Goal: Task Accomplishment & Management: Use online tool/utility

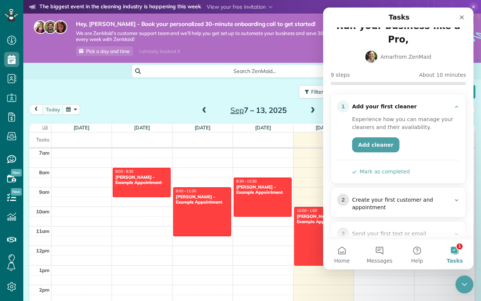
scroll to position [4, 0]
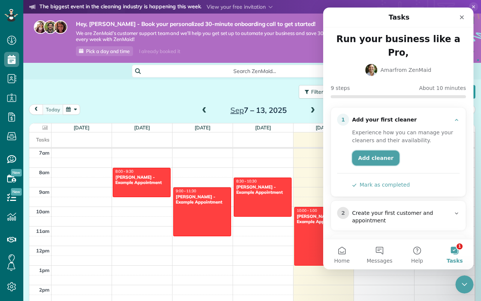
click at [389, 150] on link "Add cleaner" at bounding box center [375, 157] width 47 height 15
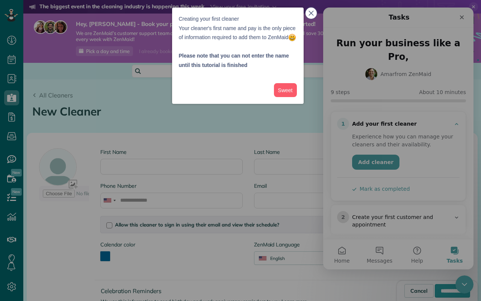
click at [314, 13] on button "close," at bounding box center [311, 13] width 11 height 11
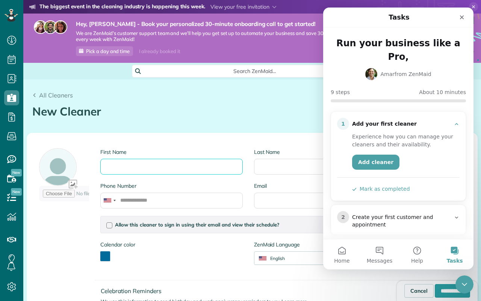
click at [141, 171] on input "First Name" at bounding box center [171, 167] width 142 height 16
type input "*"
click at [147, 168] on input "First Name" at bounding box center [171, 167] width 142 height 16
type input "****"
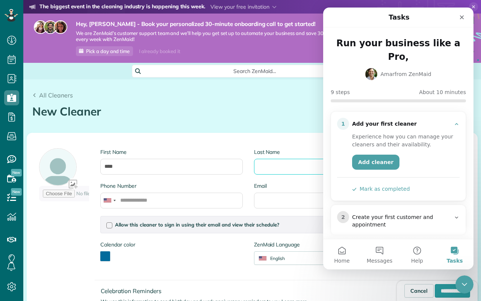
click at [282, 166] on input "Last Name" at bounding box center [325, 167] width 142 height 16
type input "***"
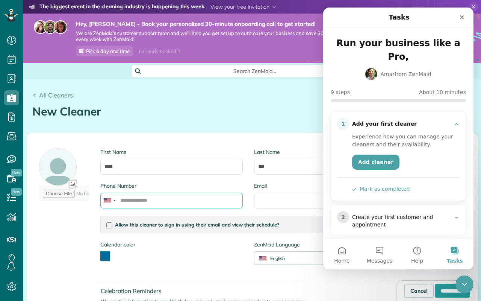
click at [181, 198] on input "Phone Number" at bounding box center [171, 200] width 142 height 16
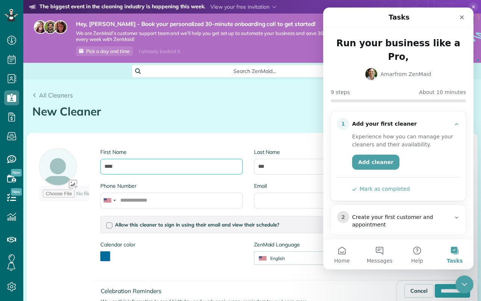
drag, startPoint x: 130, startPoint y: 167, endPoint x: 89, endPoint y: 167, distance: 41.4
click at [89, 167] on div "First Name **** Last Name *** Phone Number Email Allow this cleaner to sign in …" at bounding box center [217, 243] width 368 height 208
type input "*****"
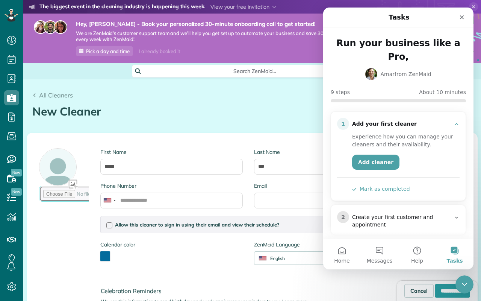
click at [64, 189] on input "file" at bounding box center [94, 194] width 111 height 16
type input "**********"
click at [61, 166] on div at bounding box center [64, 176] width 50 height 56
click at [74, 184] on div at bounding box center [64, 176] width 50 height 56
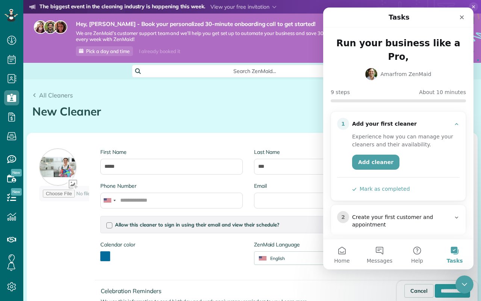
click at [69, 209] on div "First Name ***** Last Name *** Phone Number Email Allow this cleaner to sign in…" at bounding box center [217, 243] width 368 height 208
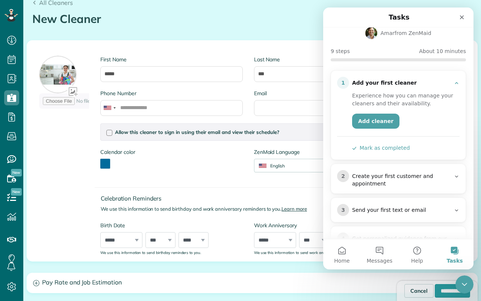
scroll to position [98, 0]
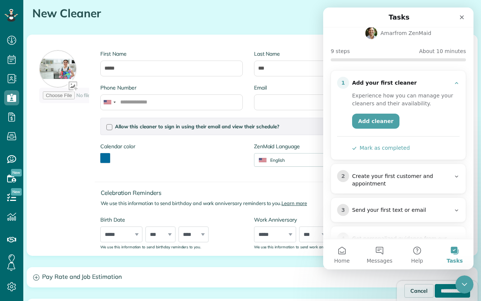
click at [443, 293] on input "**********" at bounding box center [452, 291] width 35 height 14
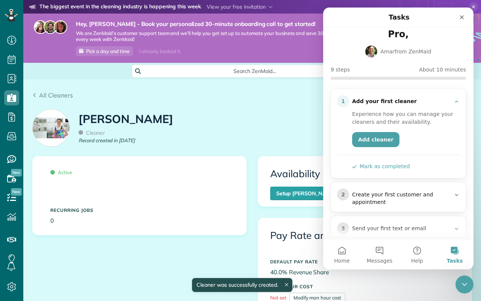
scroll to position [23, 0]
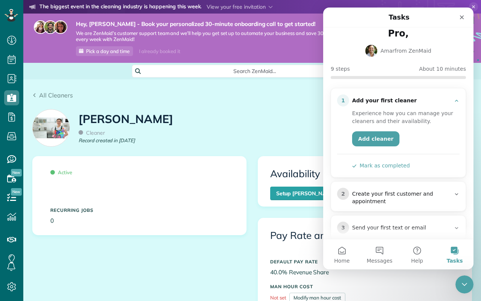
click at [391, 162] on button "Mark as completed" at bounding box center [381, 166] width 58 height 8
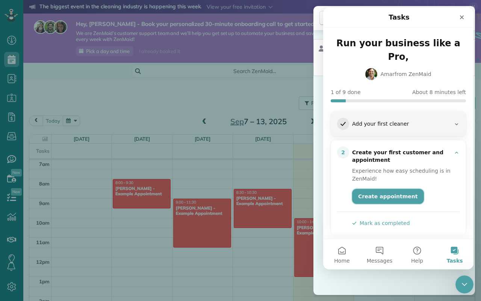
click at [394, 189] on link "Create appointment" at bounding box center [388, 196] width 72 height 15
click at [252, 106] on div "Cancel New appointment Select a contact Add new" at bounding box center [240, 150] width 481 height 301
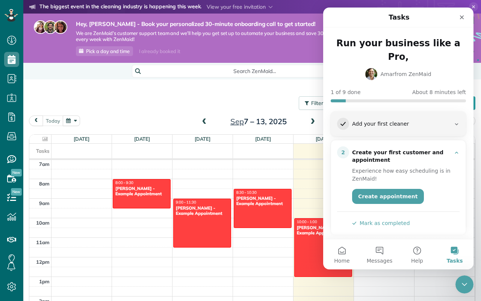
click at [394, 16] on h1 "Tasks" at bounding box center [399, 17] width 24 height 13
click at [462, 17] on icon "Close" at bounding box center [462, 17] width 4 height 4
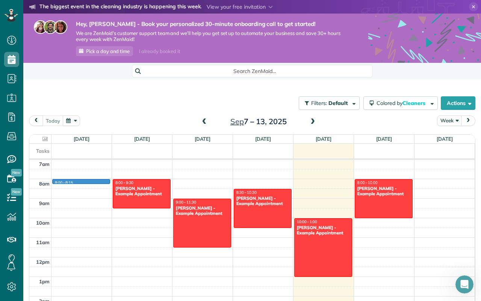
click at [77, 182] on div "12am 1am 2am 3am 4am 5am 6am 7am 8am 9am 10am 11am 12pm 1pm 2pm 3pm 4pm 5pm 6pm…" at bounding box center [251, 257] width 445 height 469
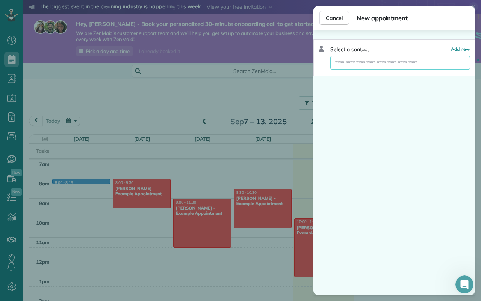
click at [362, 65] on input "text" at bounding box center [400, 63] width 140 height 14
click at [356, 91] on div "Select a contact Add new" at bounding box center [395, 162] width 162 height 265
click at [335, 19] on span "Cancel" at bounding box center [334, 18] width 17 height 8
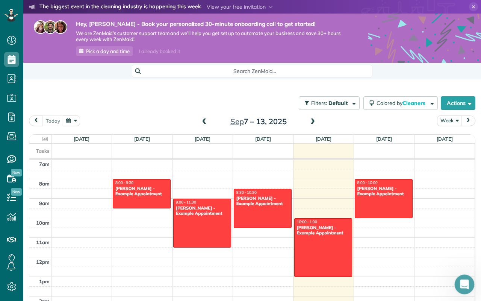
click at [465, 288] on icon "Open Intercom Messenger" at bounding box center [463, 283] width 12 height 12
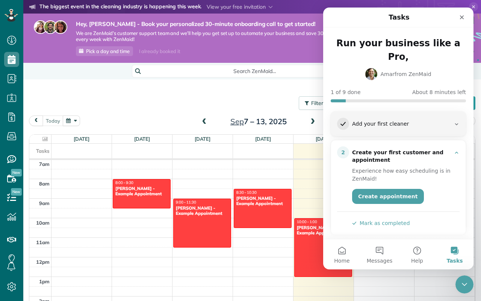
click at [188, 174] on div "12am 1am 2am 3am 4am 5am 6am 7am 8am 9am 10am 11am 12pm 1pm 2pm 3pm 4pm 5pm 6pm…" at bounding box center [251, 257] width 445 height 469
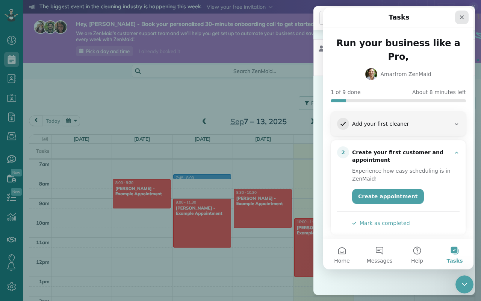
click at [463, 18] on icon "Close" at bounding box center [462, 17] width 4 height 4
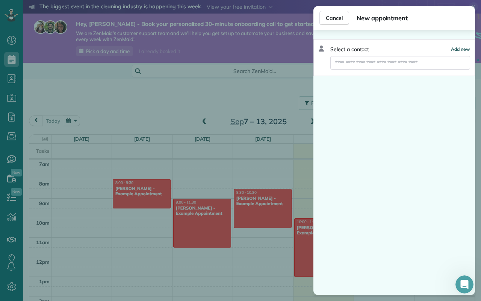
click at [461, 46] on span "Add new" at bounding box center [460, 49] width 19 height 6
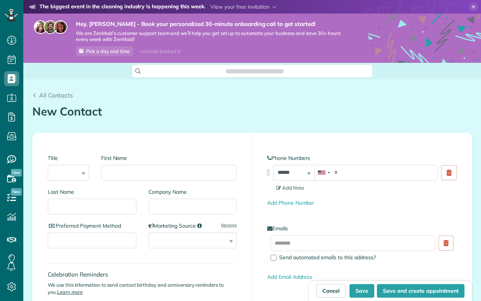
scroll to position [3, 3]
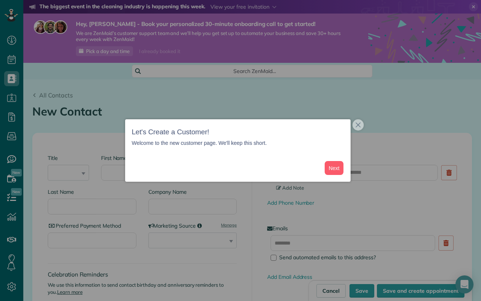
click at [59, 169] on div at bounding box center [240, 150] width 481 height 301
click at [337, 168] on button "Next" at bounding box center [334, 168] width 19 height 14
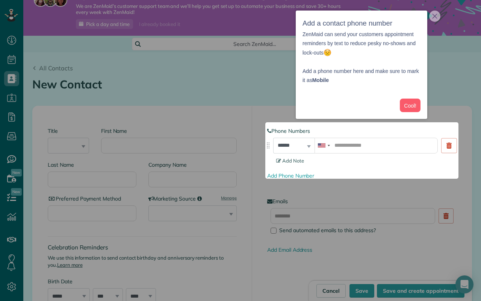
scroll to position [30, 0]
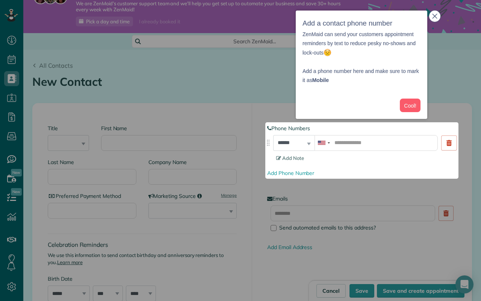
click at [437, 15] on icon "close," at bounding box center [434, 16] width 5 height 5
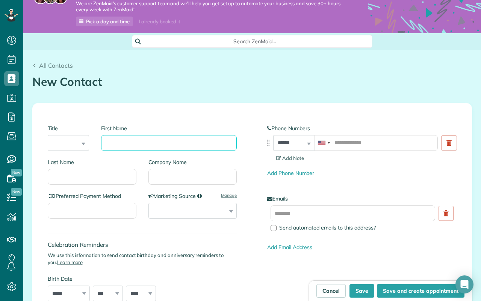
click at [120, 142] on input "First Name" at bounding box center [169, 143] width 136 height 16
type input "****"
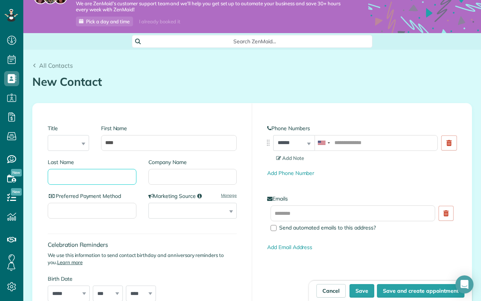
click at [91, 175] on input "Last Name" at bounding box center [92, 177] width 89 height 16
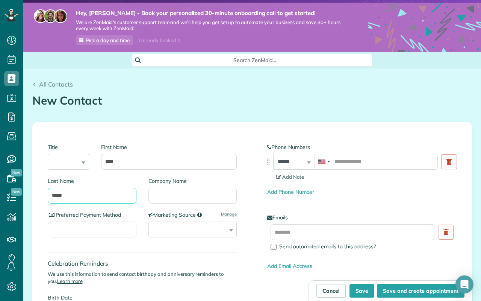
type input "*****"
click at [104, 228] on input "Preferred Payment Method" at bounding box center [92, 229] width 89 height 16
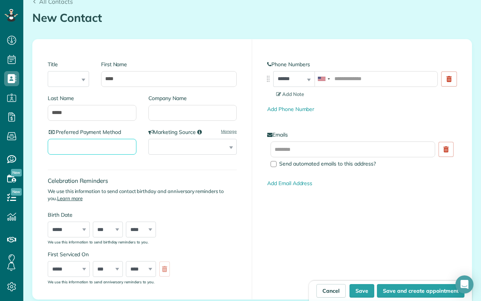
scroll to position [94, 0]
type input "****"
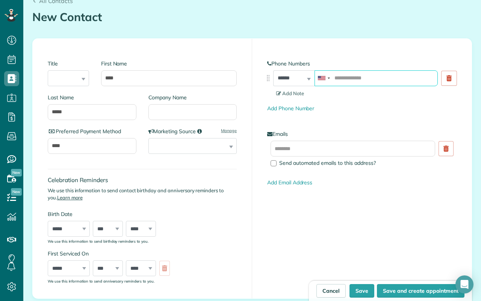
click at [362, 77] on input "tel" at bounding box center [376, 78] width 123 height 16
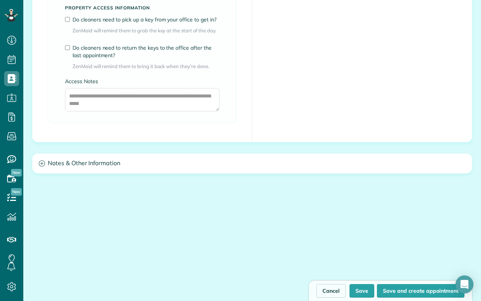
scroll to position [668, 0]
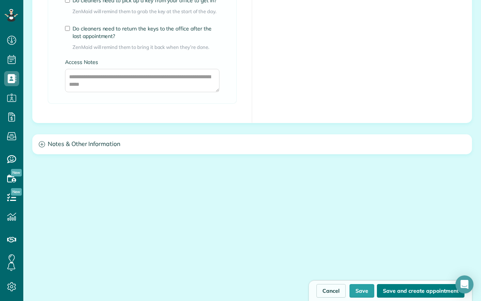
click at [408, 292] on button "Save and create appointment" at bounding box center [421, 291] width 88 height 14
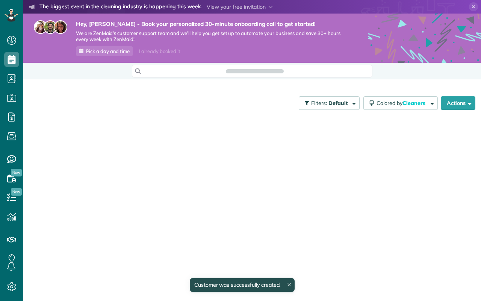
scroll to position [3, 3]
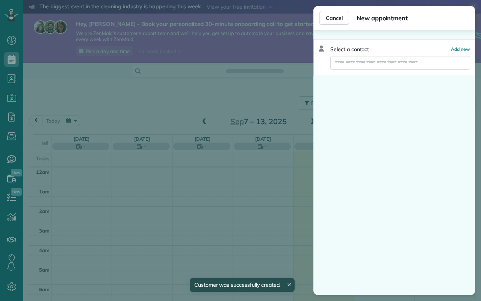
scroll to position [137, 0]
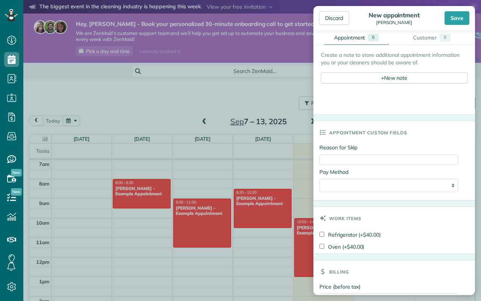
scroll to position [509, 0]
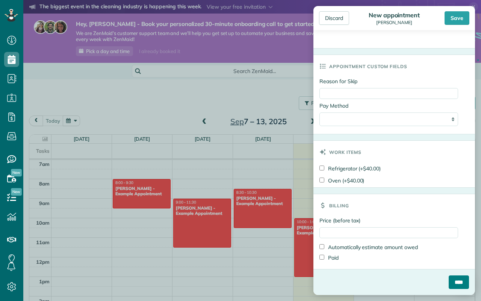
click at [454, 287] on input "****" at bounding box center [459, 282] width 20 height 14
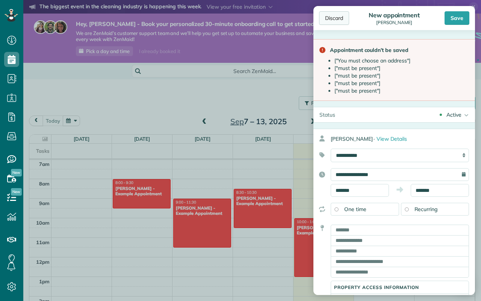
click at [337, 17] on div "Discard" at bounding box center [334, 18] width 30 height 14
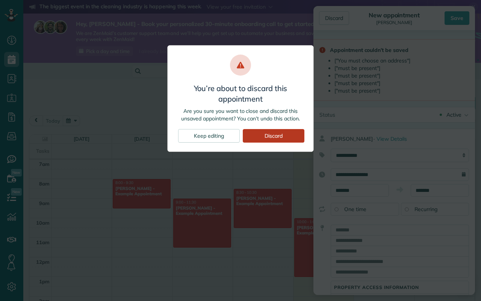
click at [279, 136] on div "Discard" at bounding box center [274, 136] width 62 height 14
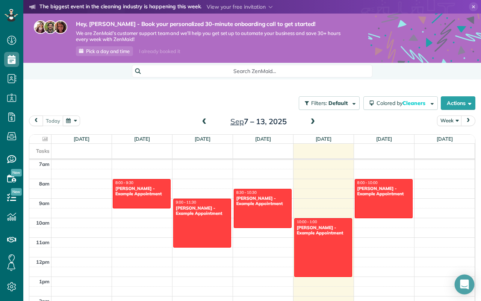
click at [462, 278] on div "Open Intercom Messenger" at bounding box center [465, 284] width 20 height 20
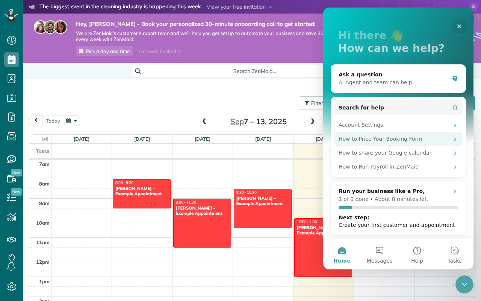
scroll to position [31, 0]
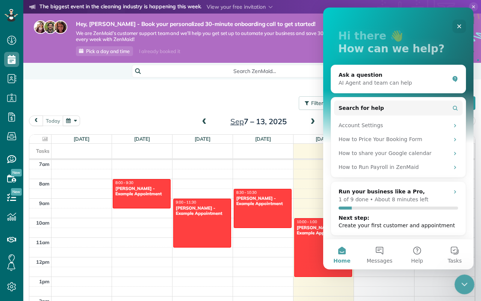
click at [464, 286] on icon "Close Intercom Messenger" at bounding box center [463, 283] width 9 height 9
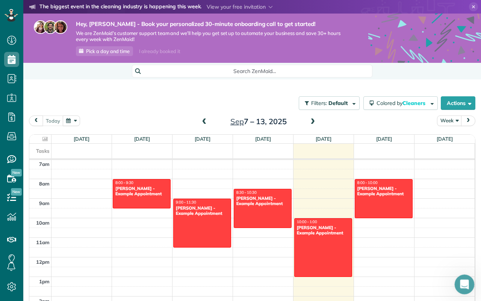
scroll to position [0, 0]
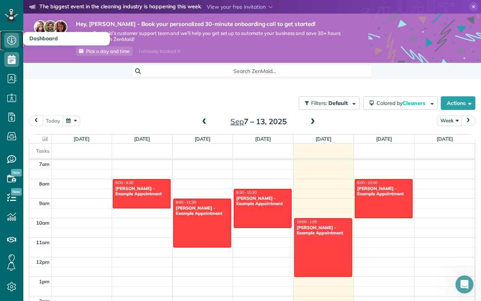
click at [9, 39] on icon at bounding box center [11, 40] width 15 height 15
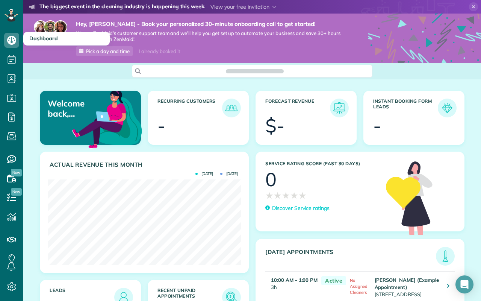
scroll to position [86, 193]
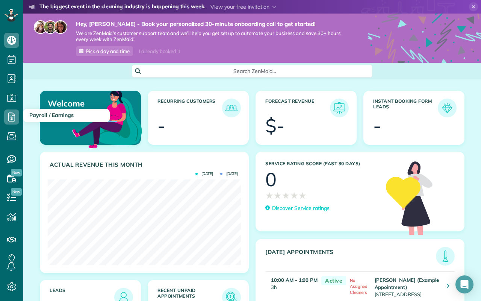
click at [41, 114] on span "Payroll / Earnings" at bounding box center [51, 115] width 44 height 7
click at [12, 115] on icon at bounding box center [11, 116] width 15 height 15
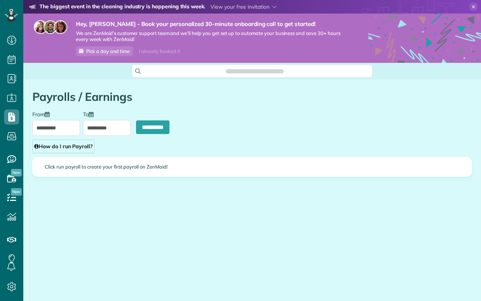
scroll to position [3, 3]
type input "**********"
click at [157, 125] on input "**********" at bounding box center [152, 127] width 33 height 14
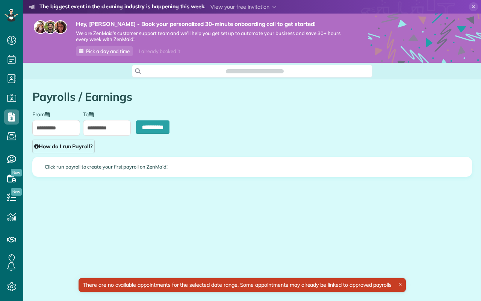
scroll to position [3, 3]
type input "**********"
click at [77, 148] on link "How do I run Payroll?" at bounding box center [63, 146] width 62 height 14
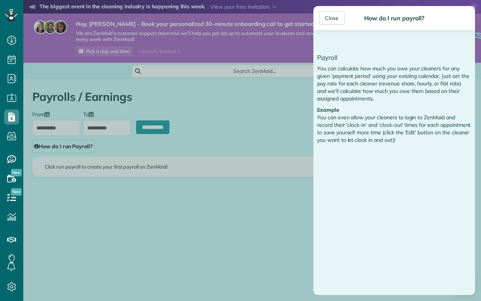
click at [261, 119] on div "Close How do I run payroll? Payroll You can calculate how much you owe your cle…" at bounding box center [240, 150] width 481 height 301
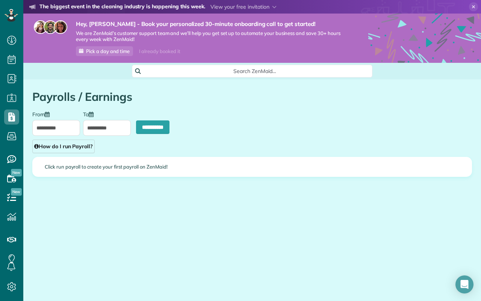
click at [472, 6] on icon at bounding box center [473, 6] width 9 height 9
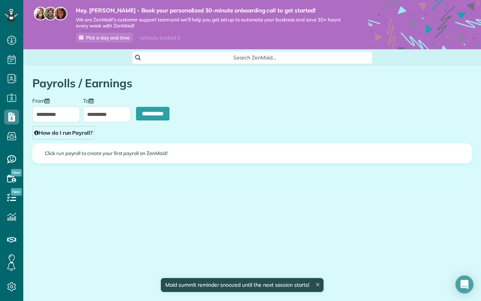
click at [301, 80] on h1 "Payrolls / Earnings" at bounding box center [252, 83] width 440 height 12
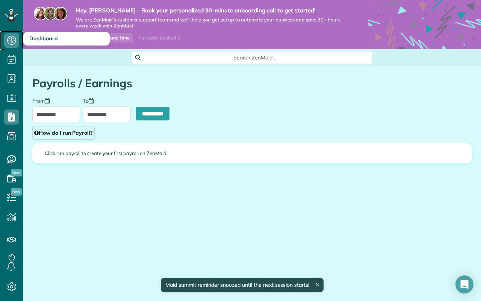
click at [9, 36] on icon at bounding box center [11, 40] width 15 height 15
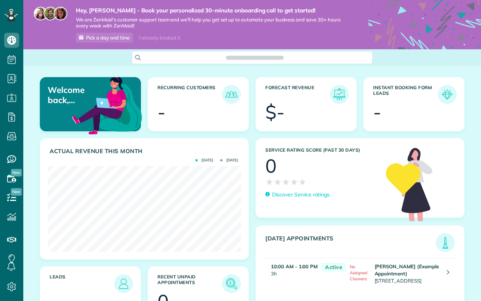
scroll to position [86, 193]
click at [13, 286] on use at bounding box center [12, 286] width 9 height 9
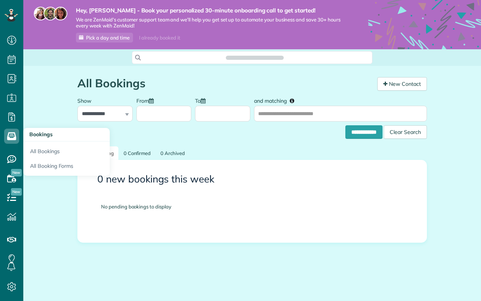
scroll to position [3, 3]
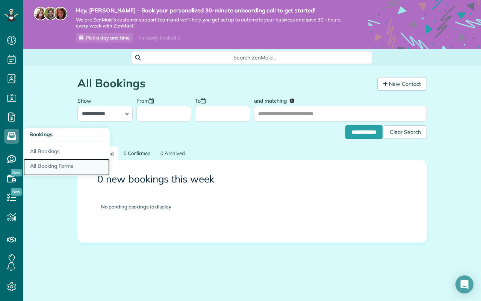
click at [44, 168] on link "All Booking Forms" at bounding box center [66, 167] width 86 height 17
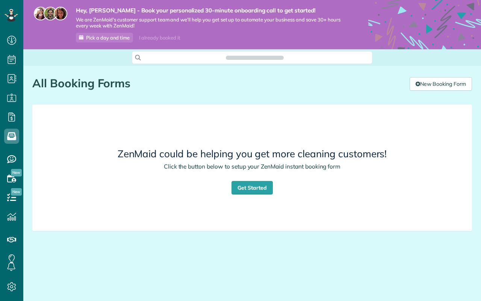
scroll to position [3, 3]
click at [252, 185] on link "Get Started" at bounding box center [252, 188] width 41 height 14
click at [441, 85] on link "New Booking Form" at bounding box center [441, 84] width 62 height 14
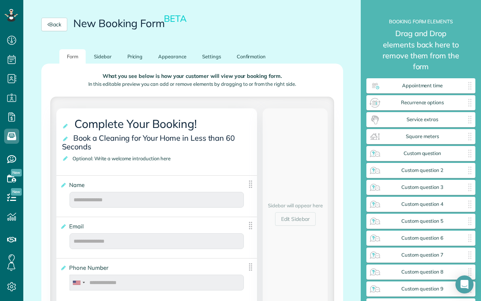
scroll to position [24, 0]
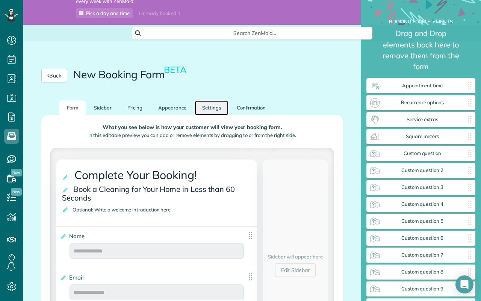
click at [215, 108] on link "Settings" at bounding box center [212, 107] width 34 height 15
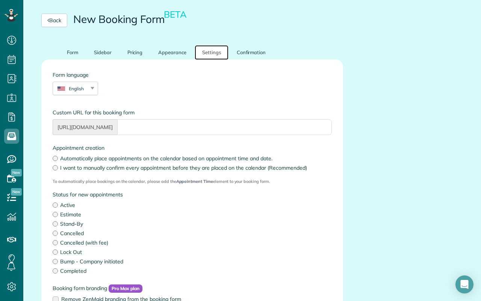
scroll to position [70, 0]
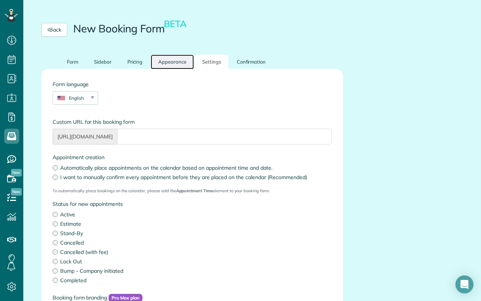
click at [179, 63] on link "Appearance" at bounding box center [172, 62] width 43 height 15
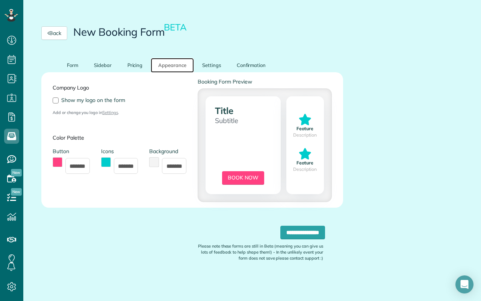
scroll to position [67, 0]
click at [77, 67] on link "Form" at bounding box center [72, 65] width 26 height 15
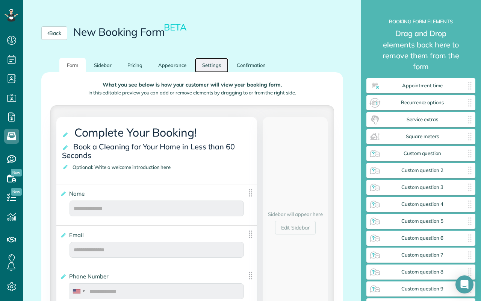
click at [206, 62] on link "Settings" at bounding box center [212, 65] width 34 height 15
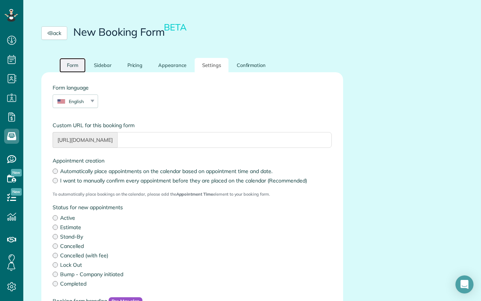
click at [79, 67] on link "Form" at bounding box center [72, 65] width 26 height 15
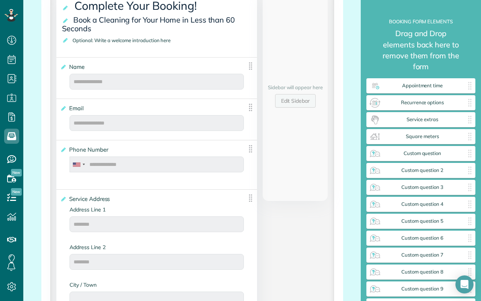
click at [309, 100] on link "Edit Sidebar" at bounding box center [295, 101] width 41 height 14
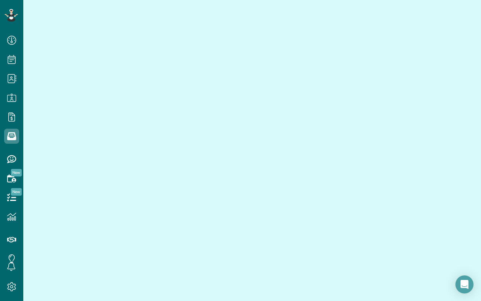
scroll to position [76, 0]
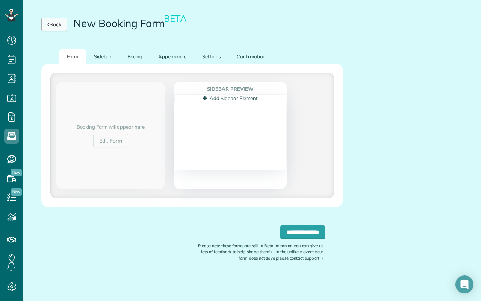
click at [57, 24] on link "Back" at bounding box center [54, 25] width 26 height 14
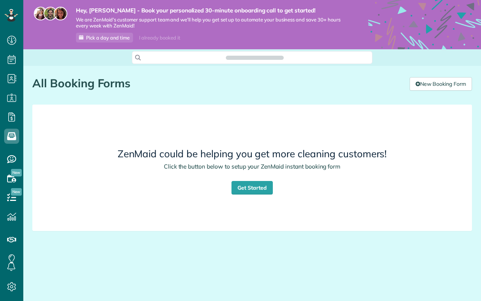
scroll to position [3, 3]
click at [264, 187] on link "Get Started" at bounding box center [252, 188] width 41 height 14
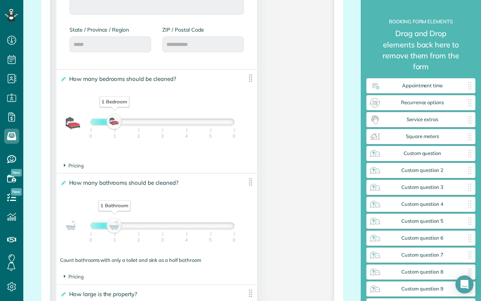
scroll to position [488, 0]
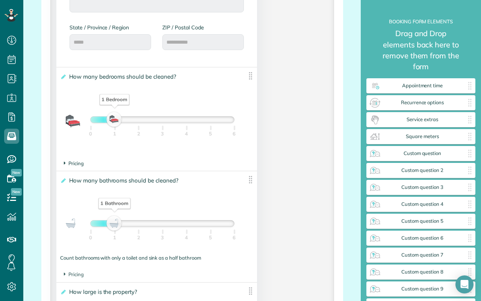
click at [64, 163] on icon at bounding box center [65, 163] width 2 height 6
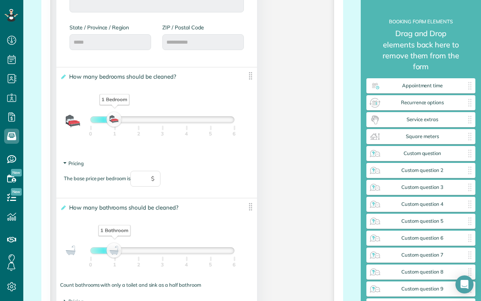
click at [64, 163] on span "Pricing" at bounding box center [74, 163] width 20 height 6
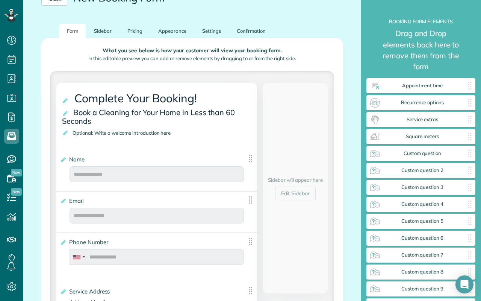
scroll to position [0, 0]
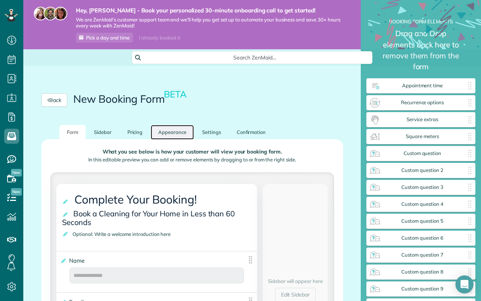
click at [171, 129] on link "Appearance" at bounding box center [172, 132] width 43 height 15
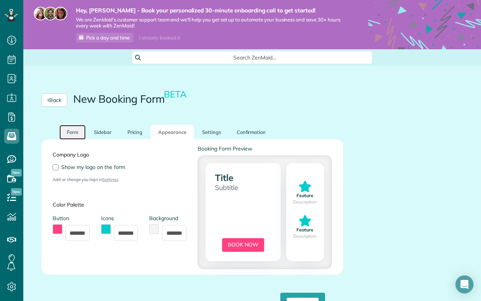
click at [77, 130] on link "Form" at bounding box center [72, 132] width 26 height 15
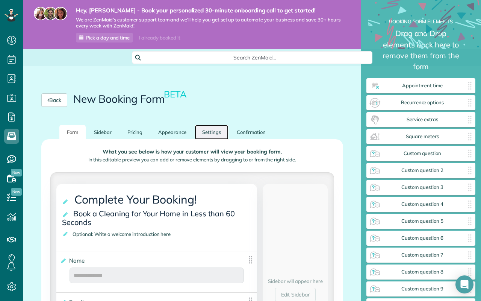
click at [213, 132] on link "Settings" at bounding box center [212, 132] width 34 height 15
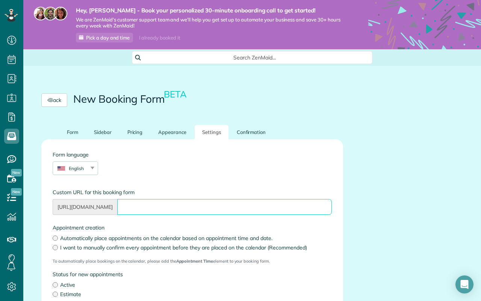
click at [154, 204] on input "Form language" at bounding box center [224, 207] width 214 height 16
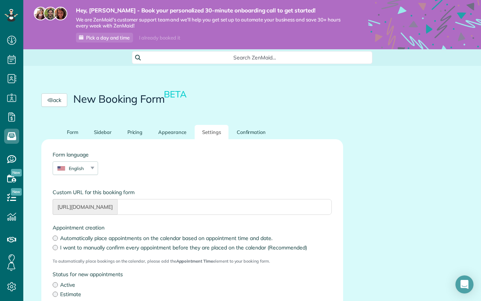
click at [192, 168] on div "Form language English English Español Polskie Suomalainen" at bounding box center [192, 167] width 291 height 32
click at [63, 126] on link "Form" at bounding box center [72, 132] width 26 height 15
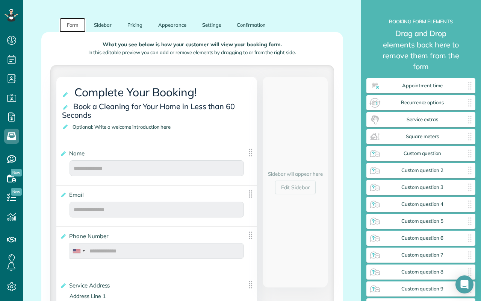
scroll to position [108, 0]
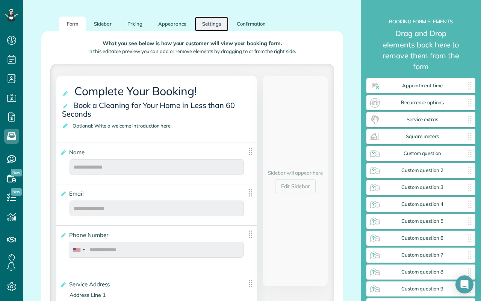
click at [217, 24] on link "Settings" at bounding box center [212, 24] width 34 height 15
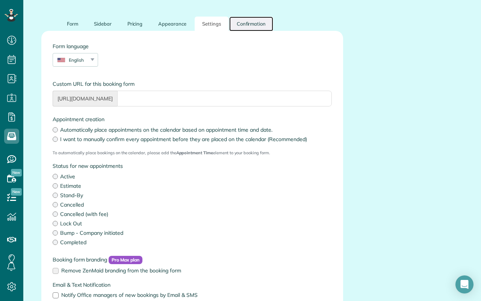
click at [257, 26] on link "Confirmation" at bounding box center [251, 24] width 44 height 15
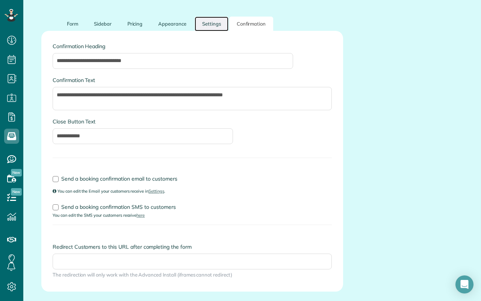
click at [210, 24] on link "Settings" at bounding box center [212, 24] width 34 height 15
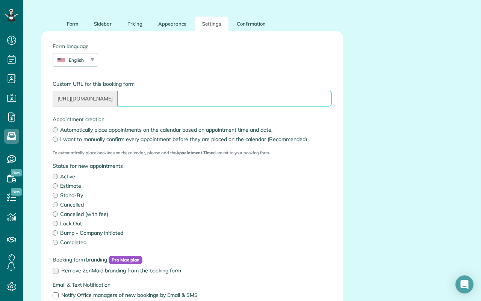
click at [237, 100] on input "Form language" at bounding box center [224, 99] width 214 height 16
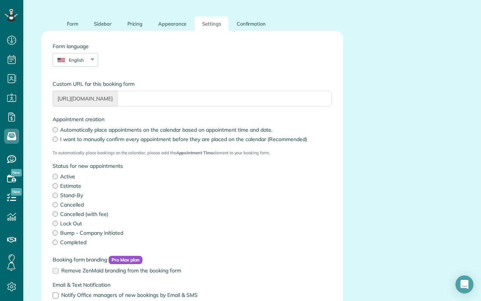
click at [335, 94] on div "Custom URL for this booking form https://app.zenmaid.com/book/" at bounding box center [192, 93] width 291 height 26
click at [335, 95] on div "Custom URL for this booking form https://app.zenmaid.com/book/" at bounding box center [192, 93] width 291 height 26
click at [334, 95] on div "Custom URL for this booking form https://app.zenmaid.com/book/" at bounding box center [192, 93] width 291 height 26
click at [239, 53] on div "Form language English English Español Polskie Suomalainen" at bounding box center [192, 58] width 291 height 32
click at [289, 50] on label "Form language" at bounding box center [192, 46] width 279 height 8
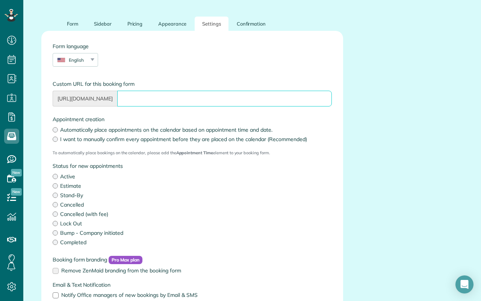
click at [289, 91] on input "Form language" at bounding box center [224, 99] width 214 height 16
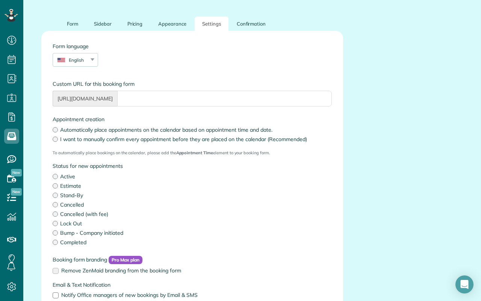
click at [322, 55] on div "Form language English English Español Polskie Suomalainen" at bounding box center [192, 58] width 291 height 32
click at [305, 176] on label "Active" at bounding box center [192, 177] width 279 height 8
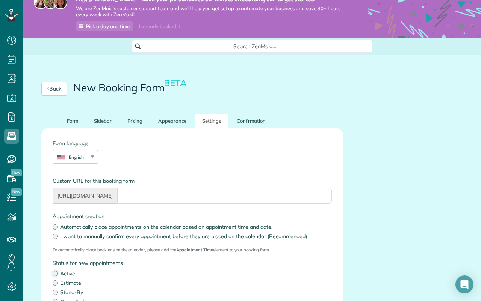
scroll to position [9, 0]
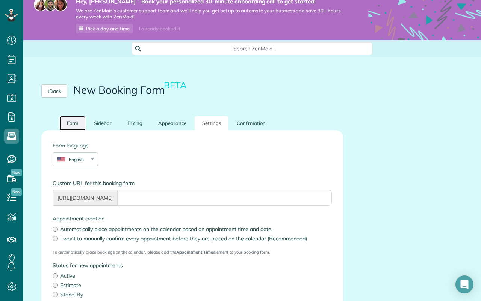
click at [71, 125] on link "Form" at bounding box center [72, 123] width 26 height 15
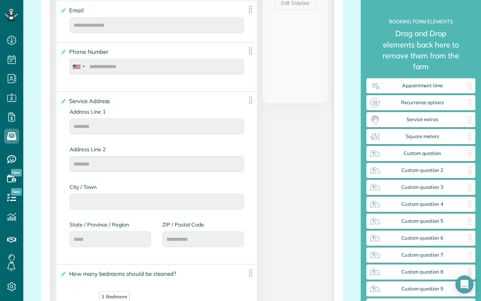
scroll to position [291, 0]
click at [249, 125] on div "Address Line 1" at bounding box center [157, 126] width 186 height 34
click at [248, 124] on div "Address Line 1" at bounding box center [157, 126] width 186 height 34
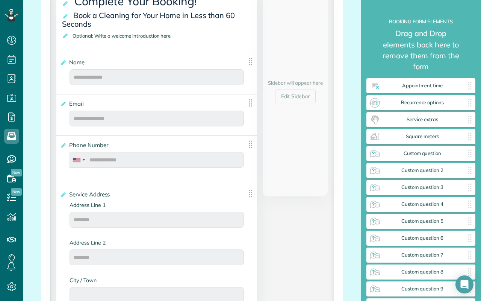
scroll to position [0, 0]
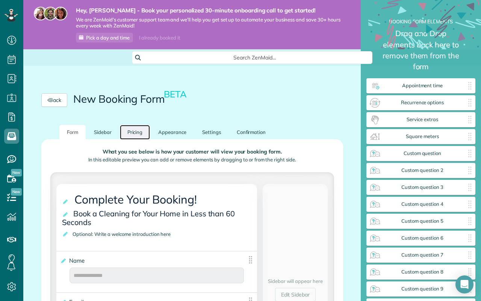
click at [130, 134] on link "Pricing" at bounding box center [135, 132] width 30 height 15
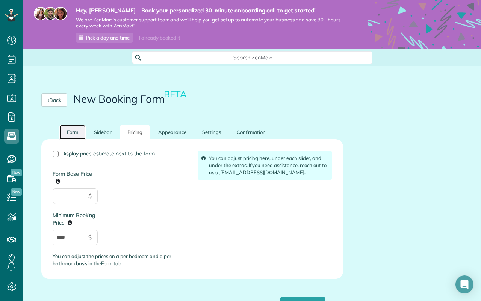
click at [64, 132] on link "Form" at bounding box center [72, 132] width 26 height 15
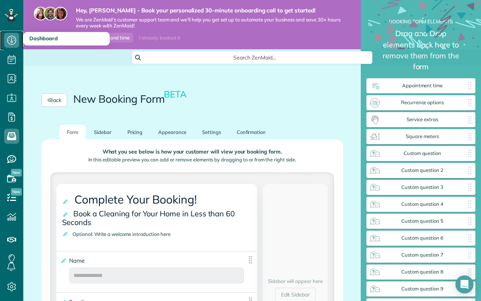
click at [12, 40] on icon at bounding box center [11, 40] width 15 height 15
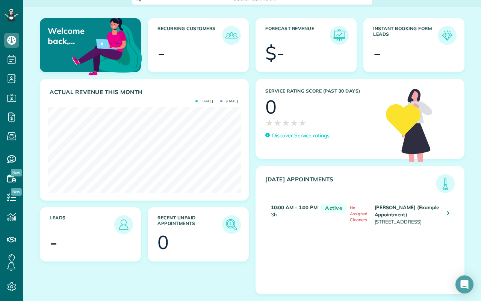
scroll to position [31, 0]
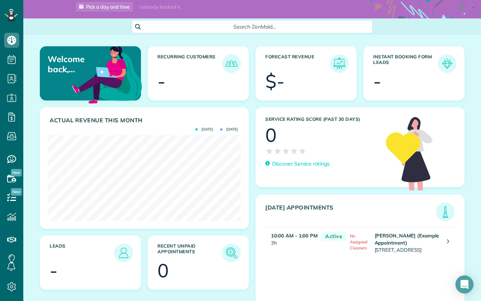
click at [251, 102] on div "Recurring Customers -" at bounding box center [198, 76] width 108 height 61
click at [250, 100] on div "Recurring Customers -" at bounding box center [198, 76] width 108 height 61
click at [250, 98] on div "Recurring Customers -" at bounding box center [198, 76] width 108 height 61
click at [251, 100] on div "Recurring Customers -" at bounding box center [198, 76] width 108 height 61
click at [250, 99] on div "Recurring Customers -" at bounding box center [198, 76] width 108 height 61
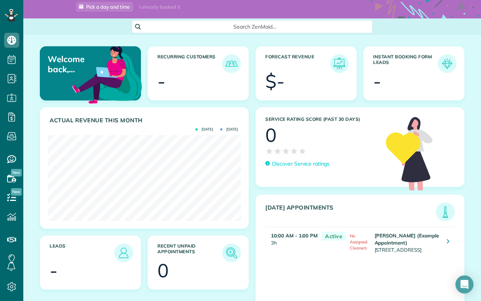
click at [250, 99] on div "Recurring Customers -" at bounding box center [198, 76] width 108 height 61
click at [250, 100] on div "Recurring Customers -" at bounding box center [198, 76] width 108 height 61
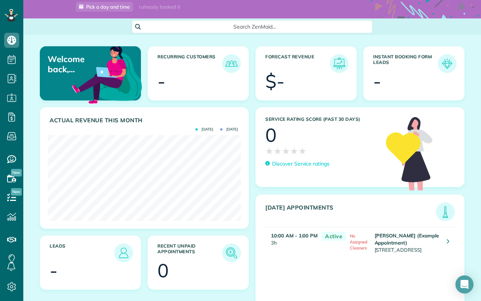
click at [257, 42] on div "Welcome back, Vincent! Recurring Customers - Forecast Revenue $- Instant Bookin…" at bounding box center [252, 173] width 458 height 277
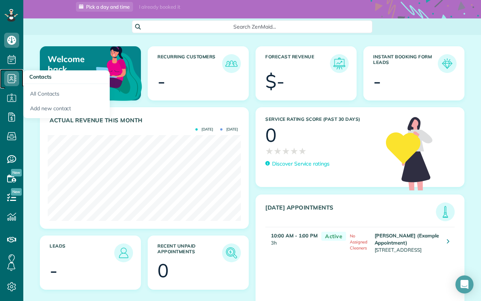
click at [11, 77] on icon at bounding box center [11, 78] width 15 height 15
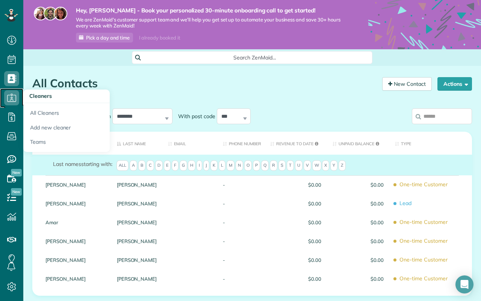
click at [13, 98] on icon at bounding box center [11, 97] width 15 height 15
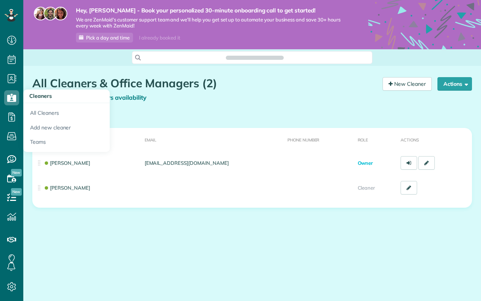
scroll to position [3, 3]
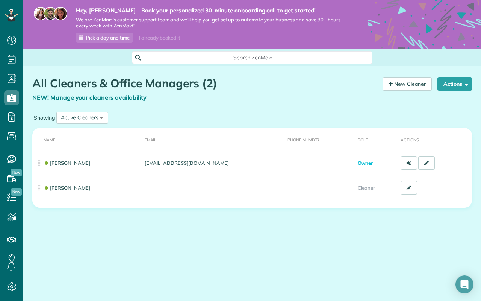
click at [296, 87] on h1 "All Cleaners & Office Managers (2)" at bounding box center [204, 83] width 345 height 12
click at [309, 85] on h1 "All Cleaners & Office Managers (2)" at bounding box center [204, 83] width 345 height 12
click at [13, 153] on icon at bounding box center [11, 158] width 15 height 15
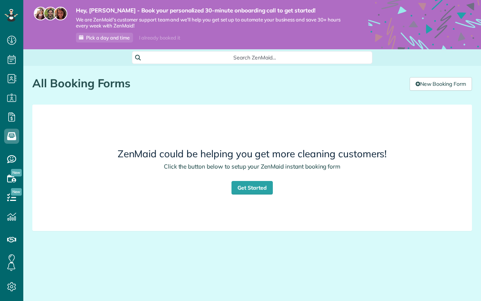
scroll to position [3, 3]
click at [455, 88] on link "New Booking Form" at bounding box center [441, 84] width 62 height 14
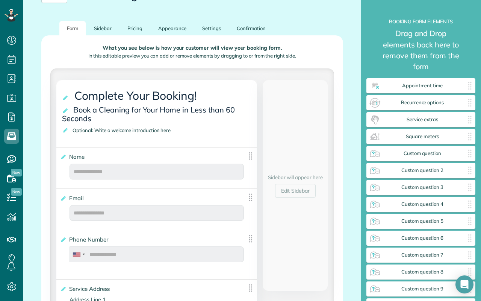
scroll to position [104, 0]
click at [191, 95] on span "Complete Your Booking!" at bounding box center [137, 95] width 129 height 18
drag, startPoint x: 193, startPoint y: 94, endPoint x: 146, endPoint y: 94, distance: 47.0
click at [146, 94] on span "Complete Your Booking!" at bounding box center [137, 95] width 129 height 18
click at [149, 94] on span "Complete Your Booking!" at bounding box center [137, 95] width 129 height 18
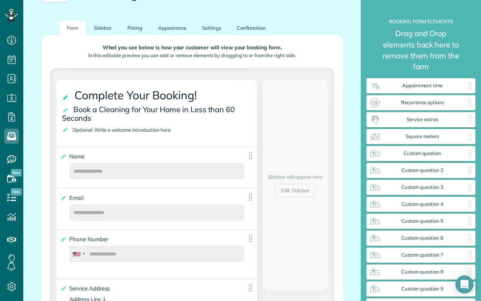
click at [66, 95] on icon at bounding box center [66, 97] width 8 height 5
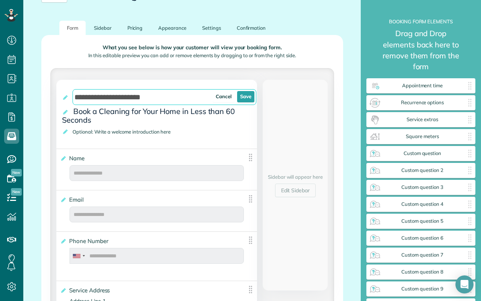
drag, startPoint x: 166, startPoint y: 95, endPoint x: 74, endPoint y: 94, distance: 91.7
click at [74, 94] on input "**********" at bounding box center [165, 97] width 184 height 16
drag, startPoint x: 186, startPoint y: 95, endPoint x: 71, endPoint y: 94, distance: 114.7
click at [71, 94] on h2 "**********" at bounding box center [159, 96] width 195 height 14
click at [165, 97] on input "**********" at bounding box center [165, 97] width 184 height 16
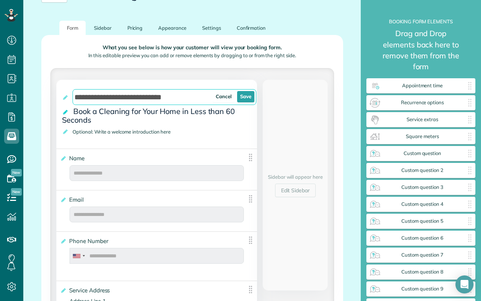
type input "**********"
click at [65, 112] on icon at bounding box center [66, 111] width 8 height 5
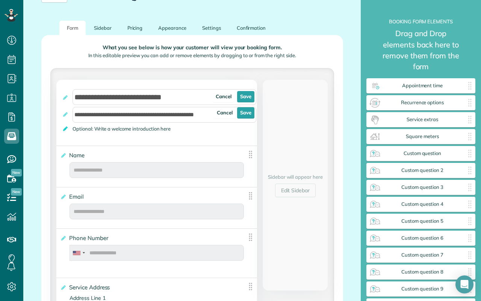
click at [65, 128] on icon at bounding box center [66, 128] width 8 height 5
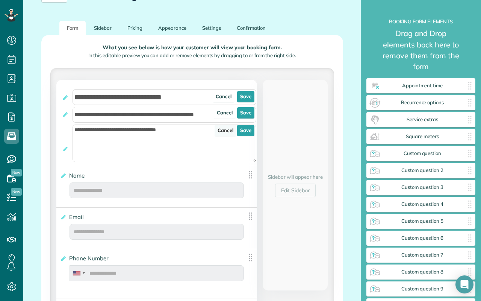
click at [223, 132] on link "Cancel" at bounding box center [226, 130] width 22 height 11
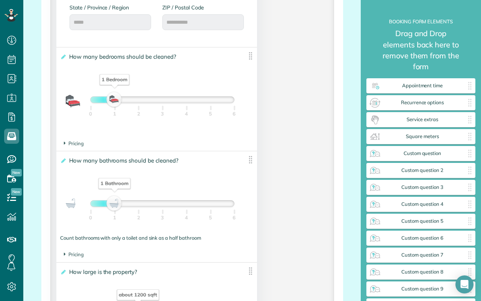
scroll to position [509, 0]
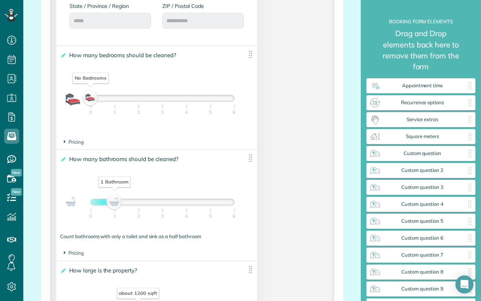
drag, startPoint x: 115, startPoint y: 102, endPoint x: 61, endPoint y: 97, distance: 53.9
click at [61, 97] on div "No Bedrooms 0 1 2 3 4 5 6" at bounding box center [156, 100] width 193 height 22
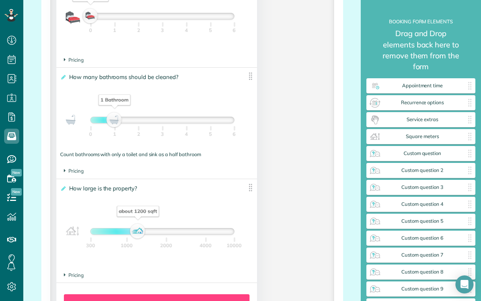
scroll to position [592, 0]
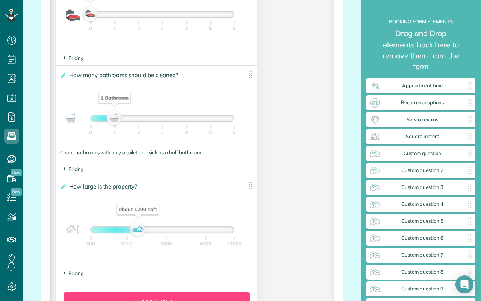
click at [66, 58] on span "Pricing" at bounding box center [74, 58] width 20 height 6
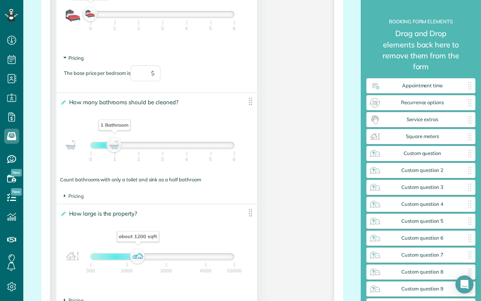
click at [66, 58] on icon at bounding box center [65, 58] width 6 height 2
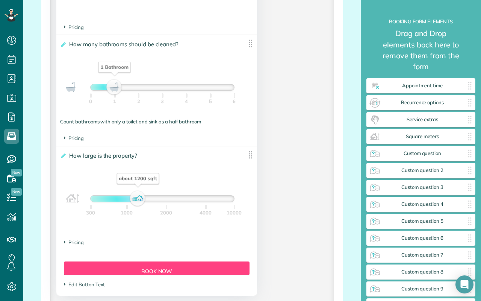
scroll to position [624, 0]
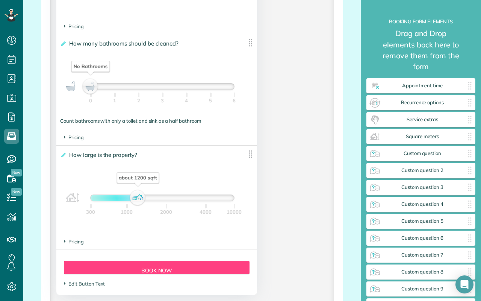
drag, startPoint x: 108, startPoint y: 88, endPoint x: 80, endPoint y: 88, distance: 27.4
click at [80, 88] on div "No Bathrooms 0 1 2 3 4 5 6" at bounding box center [156, 88] width 193 height 22
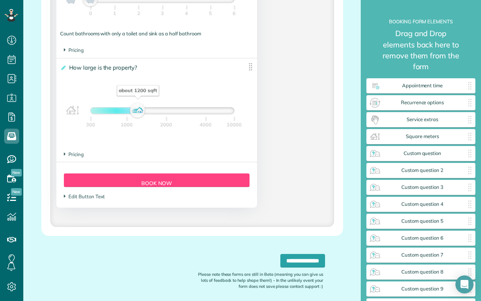
scroll to position [721, 0]
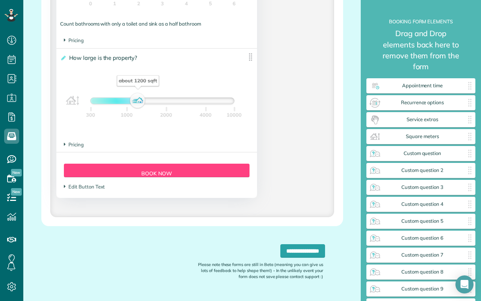
click at [63, 145] on footer "Pricing The base price per 100 sqft is $" at bounding box center [156, 144] width 201 height 15
click at [64, 145] on icon at bounding box center [65, 144] width 2 height 6
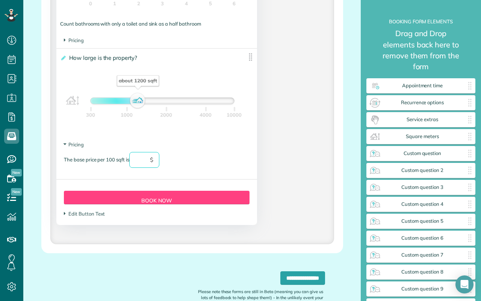
click at [143, 161] on input "text" at bounding box center [144, 160] width 30 height 16
type input "**"
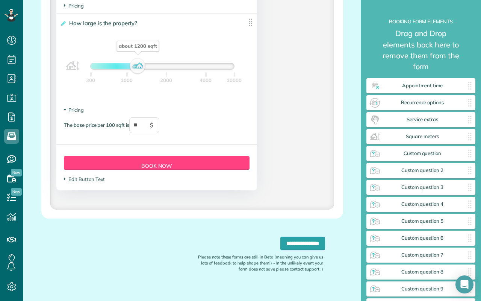
scroll to position [768, 0]
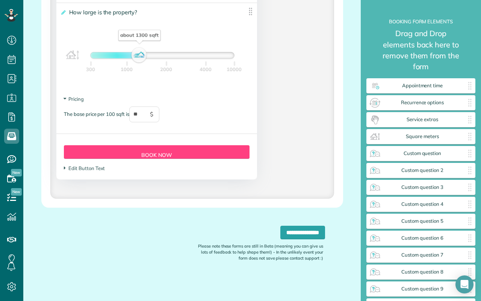
drag, startPoint x: 137, startPoint y: 53, endPoint x: 70, endPoint y: 59, distance: 68.0
click at [69, 59] on div "about 1300 sqft 300 1000 2000 4000 10000" at bounding box center [156, 57] width 193 height 22
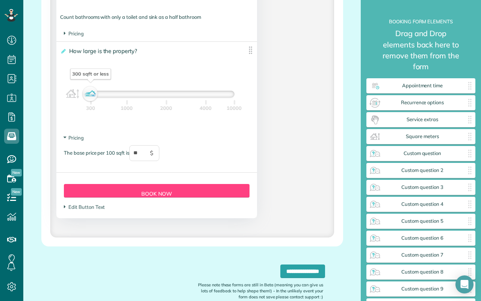
scroll to position [737, 0]
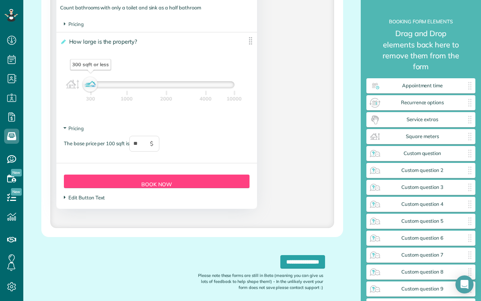
click at [88, 199] on span "Edit Button Text" at bounding box center [84, 197] width 41 height 6
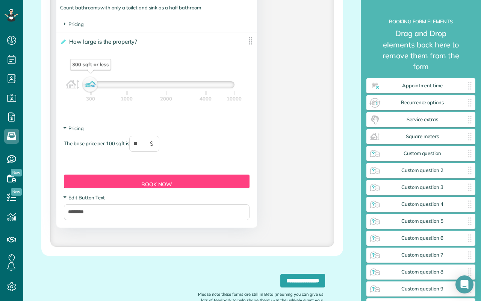
click at [88, 198] on span "Edit Button Text" at bounding box center [84, 197] width 41 height 6
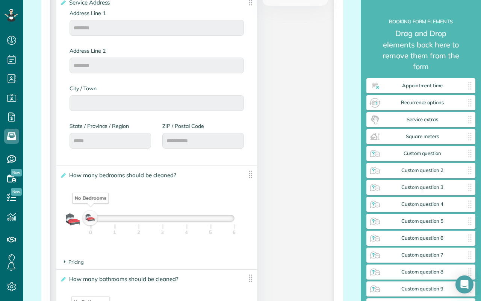
scroll to position [0, 0]
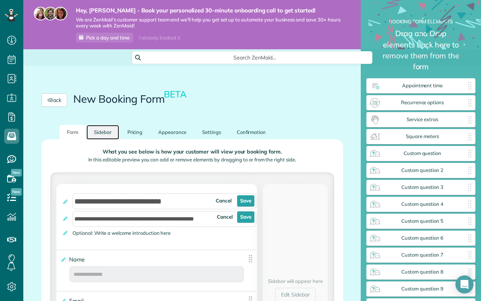
click at [102, 134] on link "Sidebar" at bounding box center [102, 132] width 33 height 15
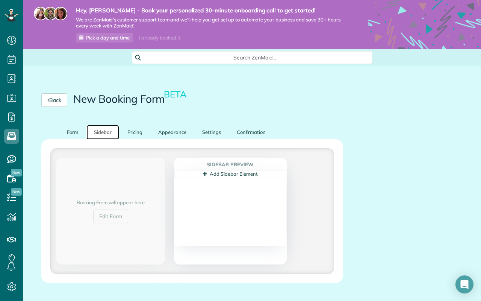
click at [220, 173] on link "Add Sidebar Element" at bounding box center [230, 174] width 55 height 6
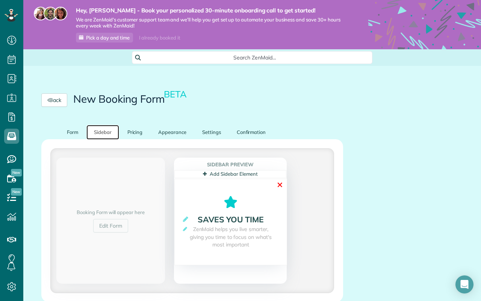
click at [279, 182] on link "✕" at bounding box center [280, 185] width 7 height 12
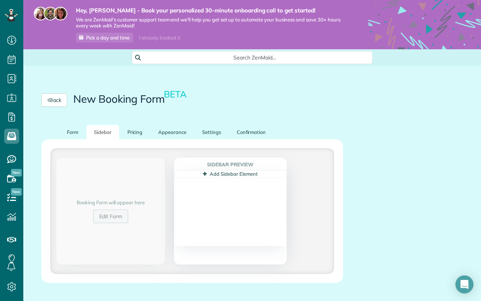
click at [106, 218] on link "Edit Form" at bounding box center [110, 216] width 35 height 14
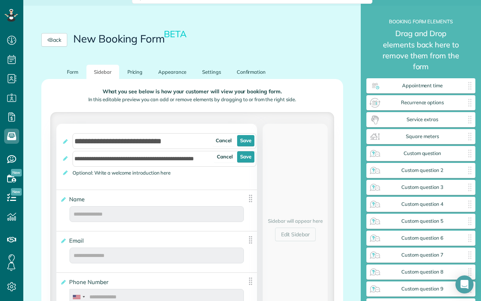
scroll to position [80, 0]
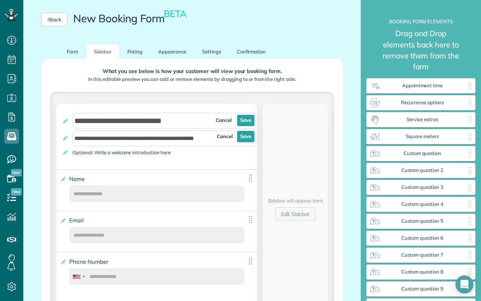
click at [294, 213] on link "Edit Sidebar" at bounding box center [295, 214] width 41 height 14
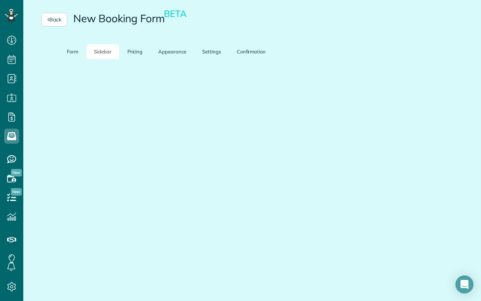
scroll to position [76, 0]
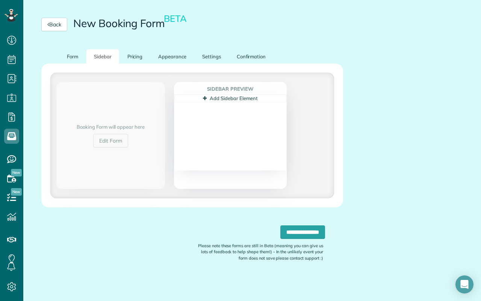
click at [207, 97] on icon at bounding box center [205, 98] width 4 height 5
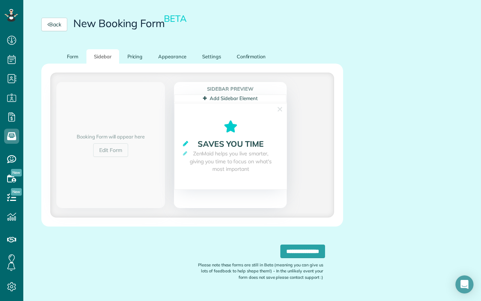
click at [188, 145] on icon at bounding box center [185, 143] width 5 height 6
click at [241, 145] on link "Cancel" at bounding box center [245, 144] width 26 height 11
click at [283, 105] on link "✕" at bounding box center [280, 109] width 7 height 12
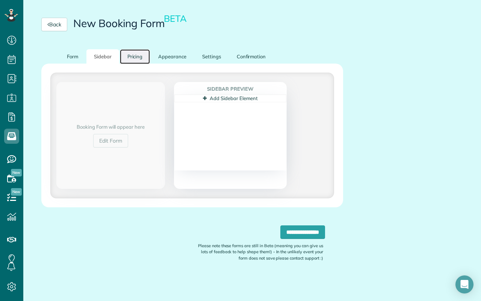
click at [133, 58] on link "Pricing" at bounding box center [135, 56] width 30 height 15
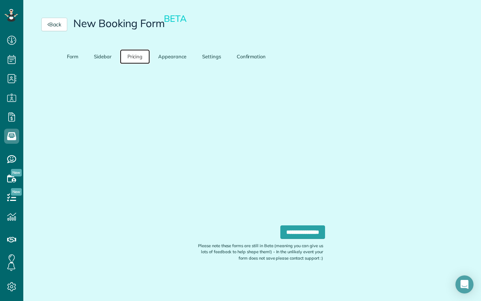
scroll to position [71, 0]
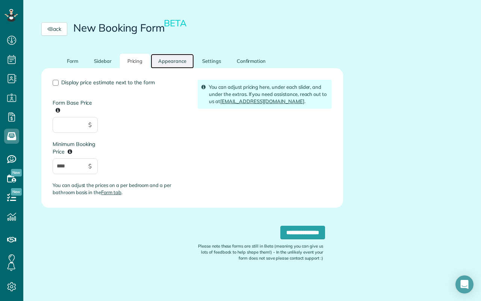
click at [164, 64] on link "Appearance" at bounding box center [172, 61] width 43 height 15
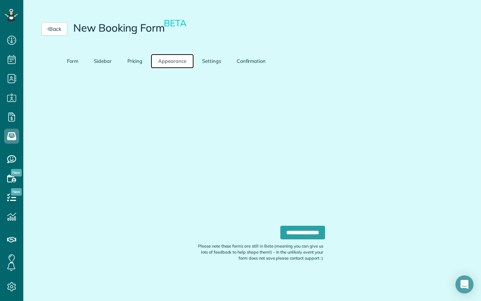
scroll to position [67, 0]
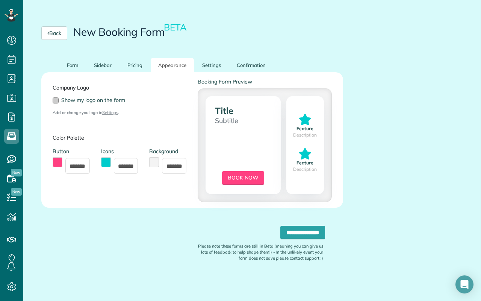
click at [58, 99] on div at bounding box center [56, 100] width 6 height 6
click at [214, 65] on link "Settings" at bounding box center [212, 65] width 34 height 15
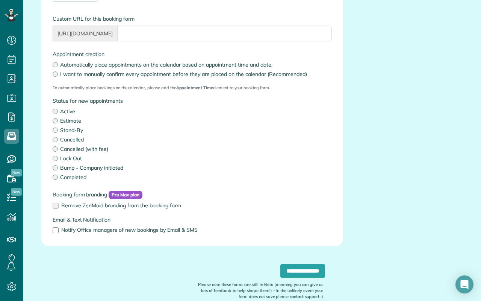
scroll to position [174, 0]
click at [68, 126] on label "Stand-By" at bounding box center [192, 130] width 279 height 8
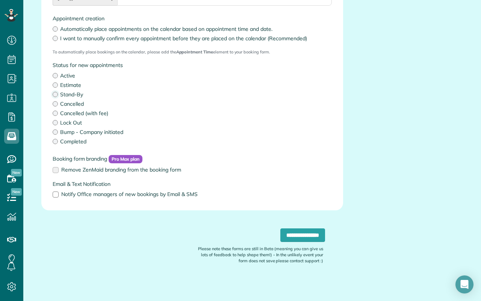
scroll to position [212, 0]
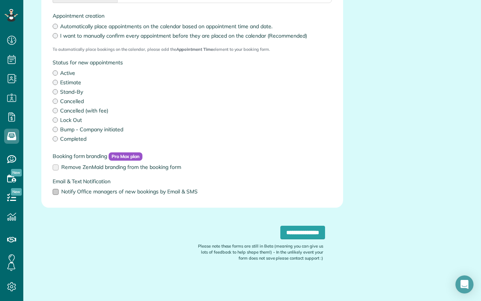
click at [57, 191] on div at bounding box center [56, 192] width 6 height 6
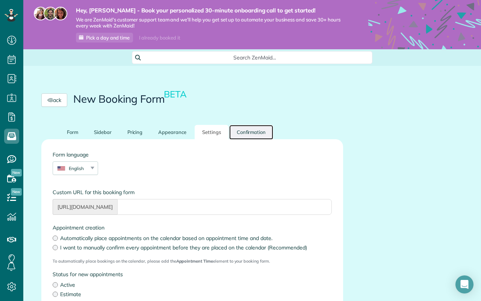
click at [248, 130] on link "Confirmation" at bounding box center [251, 132] width 44 height 15
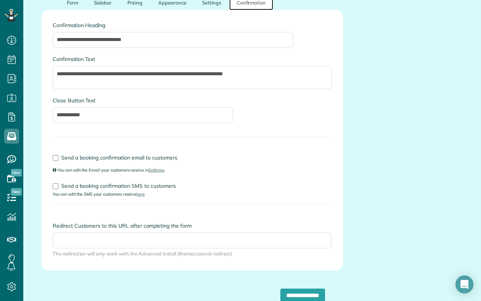
scroll to position [133, 0]
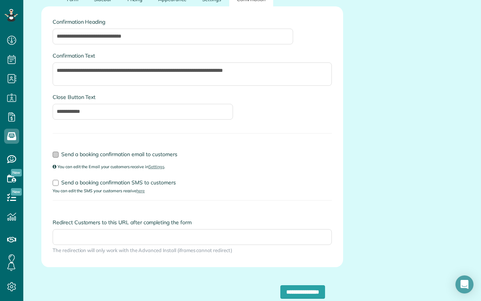
click at [57, 154] on div at bounding box center [56, 154] width 6 height 6
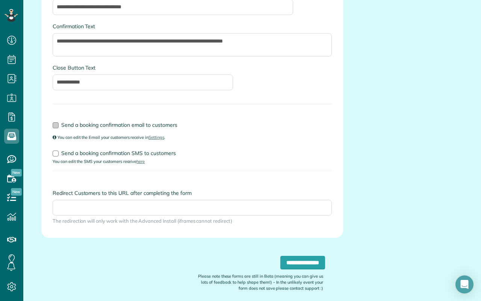
scroll to position [164, 0]
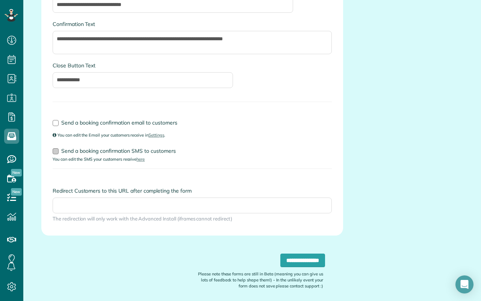
click at [56, 150] on div at bounding box center [56, 151] width 6 height 6
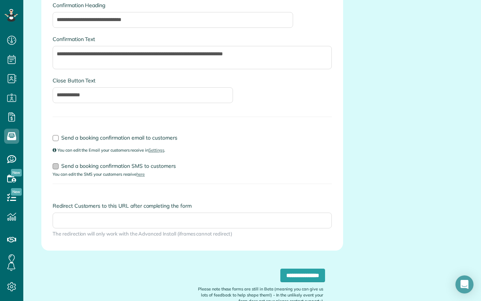
scroll to position [148, 0]
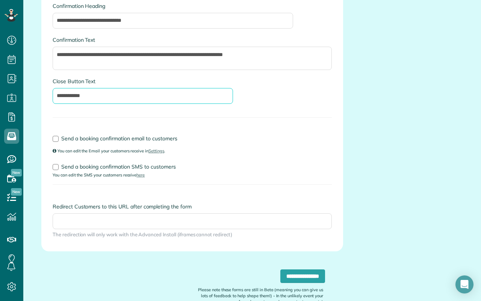
drag, startPoint x: 98, startPoint y: 93, endPoint x: 30, endPoint y: 93, distance: 67.7
click at [30, 93] on div "**********" at bounding box center [192, 160] width 338 height 368
click at [244, 110] on div "Close Button Text" at bounding box center [192, 94] width 291 height 34
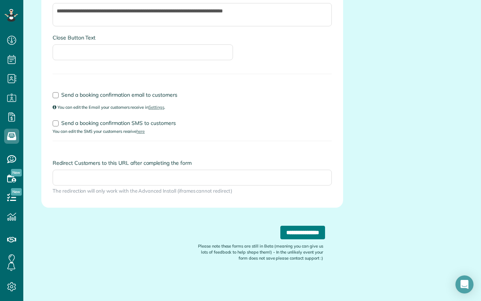
click at [313, 230] on input "**********" at bounding box center [302, 233] width 45 height 14
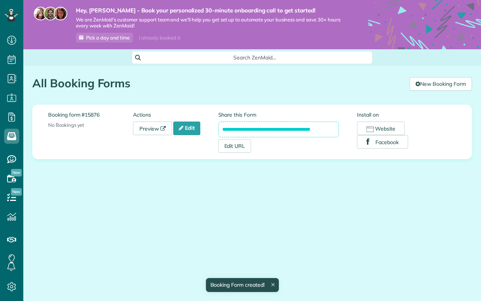
scroll to position [3, 3]
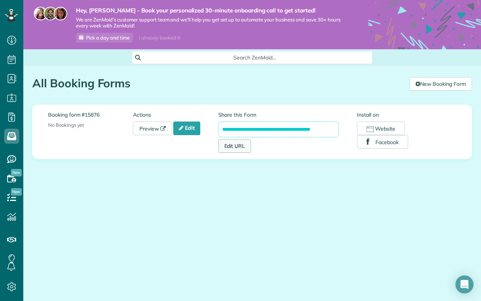
click at [239, 145] on link "Edit URL" at bounding box center [234, 146] width 33 height 14
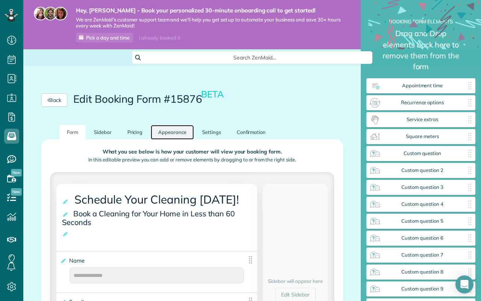
click at [176, 134] on link "Appearance" at bounding box center [172, 132] width 43 height 15
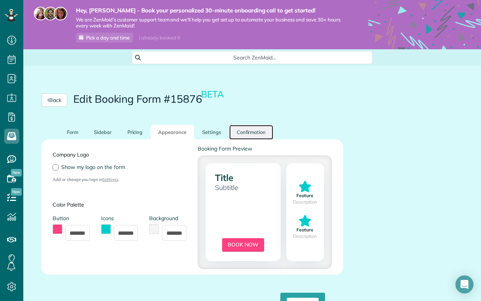
click at [241, 132] on link "Confirmation" at bounding box center [251, 132] width 44 height 15
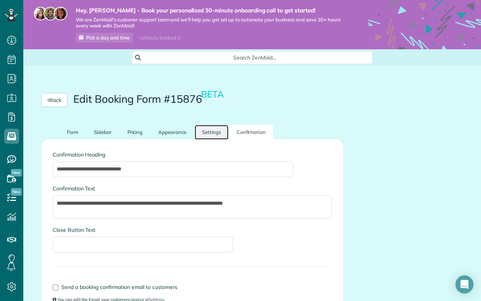
click at [209, 135] on link "Settings" at bounding box center [212, 132] width 34 height 15
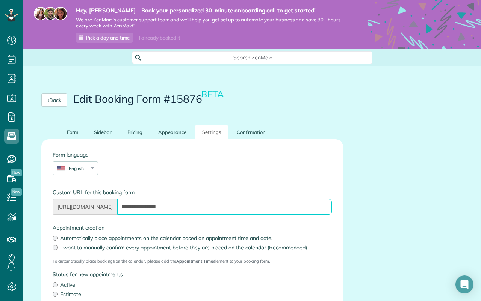
drag, startPoint x: 199, startPoint y: 206, endPoint x: 161, endPoint y: 209, distance: 38.2
click at [161, 209] on input "**********" at bounding box center [224, 207] width 214 height 16
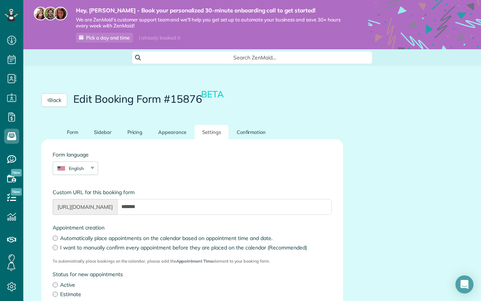
click at [217, 167] on div "Form language English English Español Polskie Suomalainen" at bounding box center [192, 167] width 291 height 32
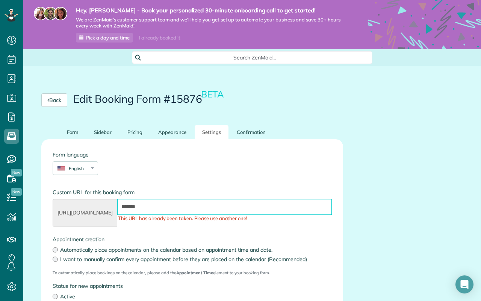
click at [176, 203] on input "*******" at bounding box center [224, 207] width 214 height 16
click at [165, 207] on input "*******" at bounding box center [224, 207] width 214 height 16
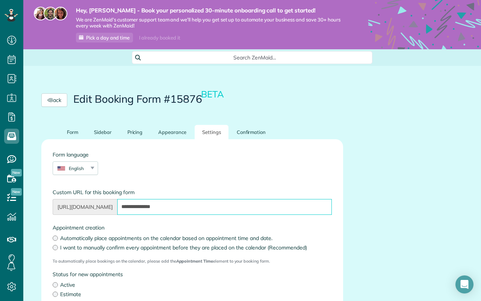
type input "**********"
click at [247, 171] on div "Form language English English Español Polskie Suomalainen" at bounding box center [192, 167] width 291 height 32
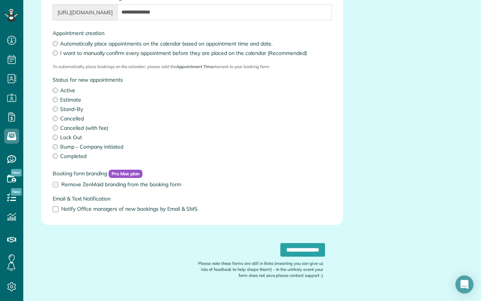
scroll to position [195, 0]
click at [299, 245] on input "**********" at bounding box center [302, 249] width 45 height 14
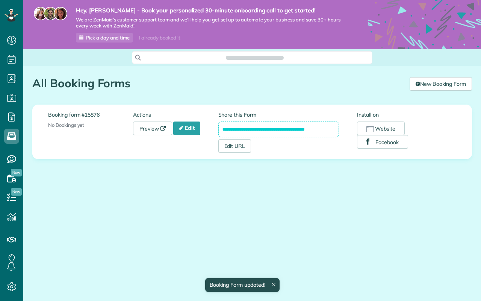
scroll to position [3, 3]
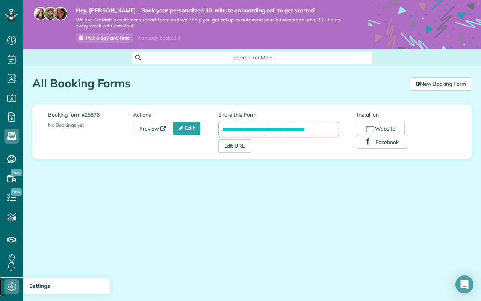
click at [10, 285] on icon at bounding box center [11, 286] width 15 height 15
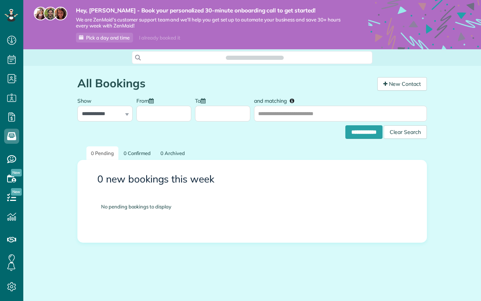
scroll to position [3, 3]
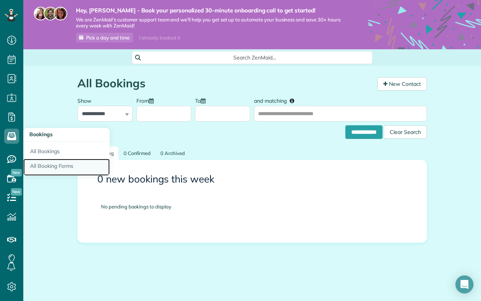
click at [55, 168] on link "All Booking Forms" at bounding box center [66, 167] width 86 height 17
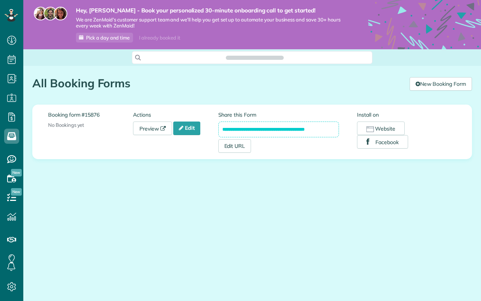
scroll to position [3, 3]
click at [197, 130] on link "Edit" at bounding box center [186, 128] width 27 height 14
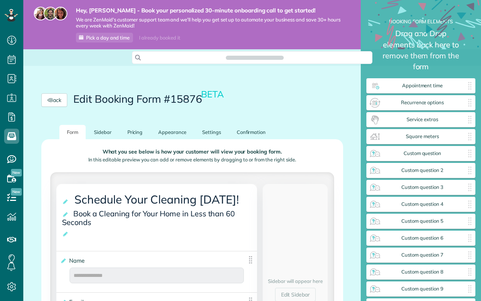
scroll to position [320, 109]
click at [184, 134] on link "Appearance" at bounding box center [172, 132] width 43 height 15
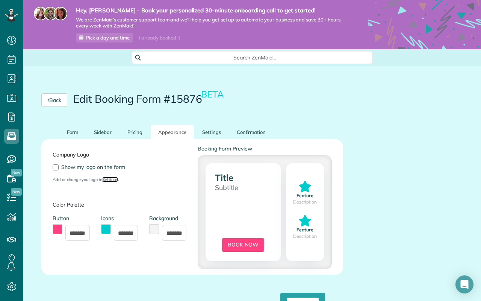
click at [114, 177] on link "Settings" at bounding box center [110, 179] width 16 height 5
click at [137, 134] on link "Pricing" at bounding box center [135, 132] width 30 height 15
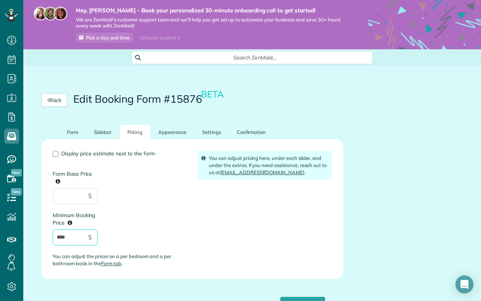
drag, startPoint x: 74, startPoint y: 237, endPoint x: 47, endPoint y: 236, distance: 27.5
click at [47, 236] on div "Display price estimate next to the form Form Base Price $ Minimum Booking Price…" at bounding box center [119, 212] width 145 height 122
type input "**"
click at [154, 218] on div "Display price estimate next to the form Form Base Price $ Minimum Booking Price…" at bounding box center [119, 212] width 145 height 122
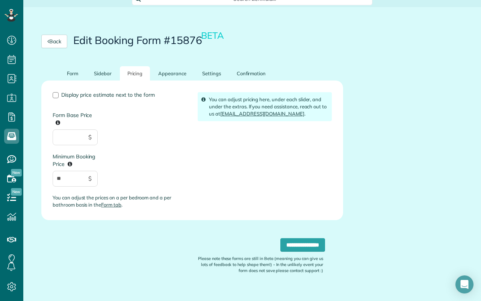
scroll to position [60, 0]
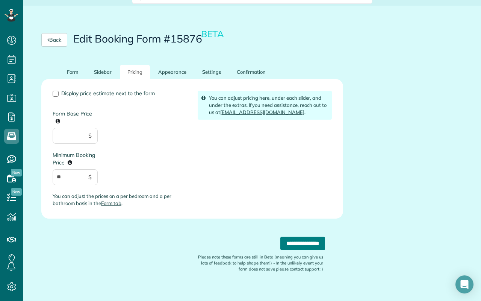
click at [297, 244] on input "**********" at bounding box center [302, 243] width 45 height 14
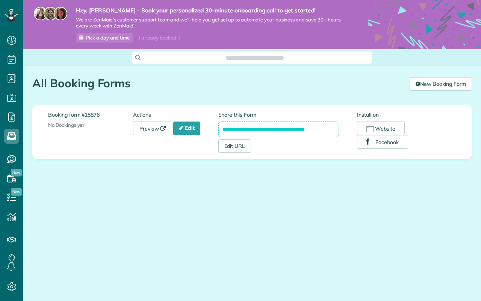
scroll to position [3, 3]
click at [315, 131] on input "**********" at bounding box center [278, 129] width 121 height 16
drag, startPoint x: 326, startPoint y: 129, endPoint x: 208, endPoint y: 123, distance: 118.2
click at [208, 123] on div "**********" at bounding box center [252, 132] width 408 height 42
click at [188, 127] on link "Edit" at bounding box center [186, 128] width 27 height 14
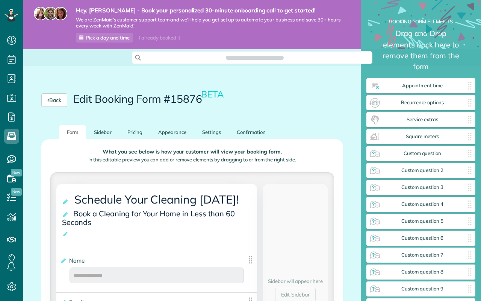
scroll to position [320, 109]
click at [178, 135] on link "Appearance" at bounding box center [172, 132] width 43 height 15
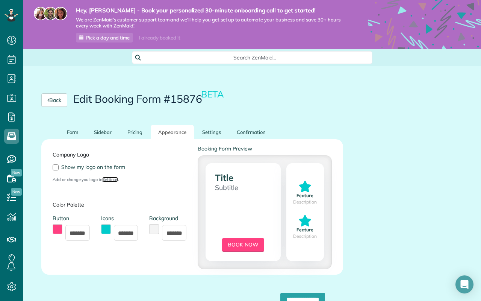
click at [109, 179] on link "Settings" at bounding box center [110, 179] width 16 height 5
click at [139, 132] on link "Pricing" at bounding box center [135, 132] width 30 height 15
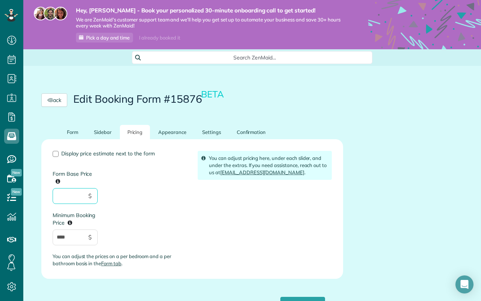
click at [75, 192] on input "Form Base Price" at bounding box center [75, 196] width 45 height 16
click at [59, 156] on div "Display price estimate next to the form Form Base Price $ Minimum Booking Price…" at bounding box center [119, 212] width 145 height 122
click at [56, 153] on div at bounding box center [56, 154] width 6 height 6
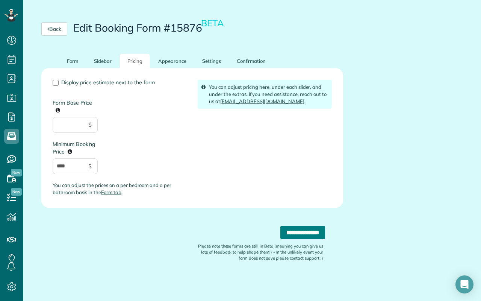
click at [310, 229] on input "**********" at bounding box center [302, 233] width 45 height 14
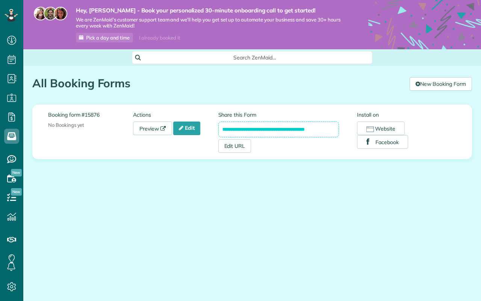
scroll to position [3, 3]
drag, startPoint x: 326, startPoint y: 130, endPoint x: 218, endPoint y: 129, distance: 108.6
click at [218, 129] on div "**********" at bounding box center [252, 132] width 408 height 42
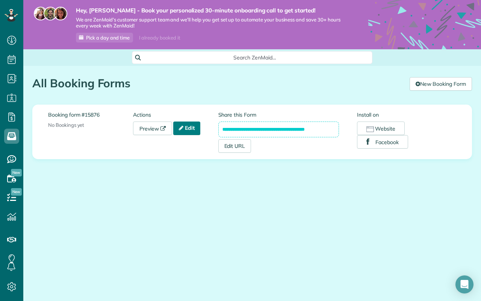
click at [191, 126] on link "Edit" at bounding box center [186, 128] width 27 height 14
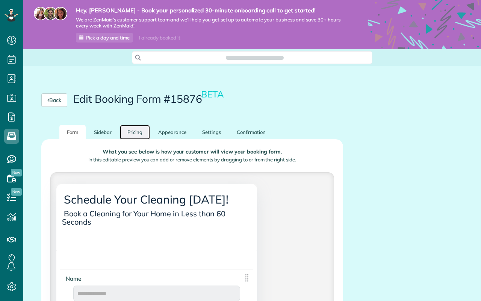
click at [135, 130] on link "Pricing" at bounding box center [135, 132] width 30 height 15
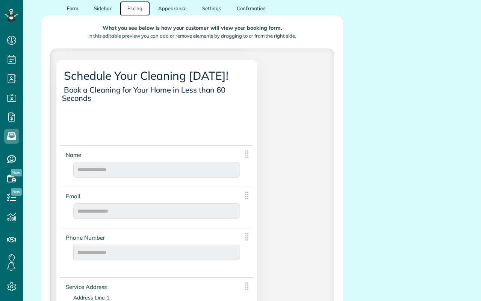
scroll to position [48, 0]
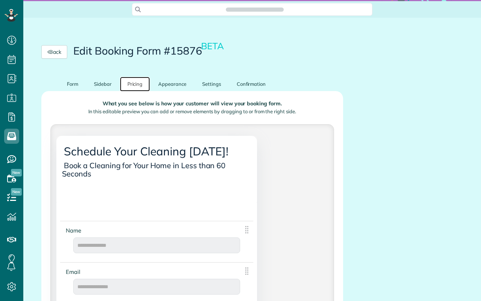
click at [138, 84] on link "Pricing" at bounding box center [135, 84] width 30 height 15
click at [168, 85] on link "Appearance" at bounding box center [172, 84] width 43 height 15
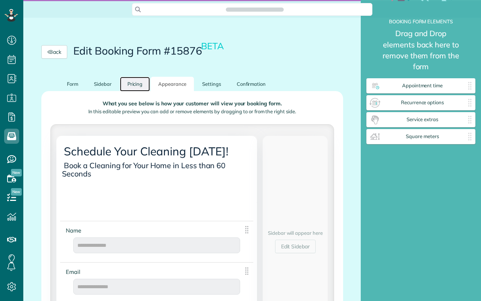
click at [142, 82] on link "Pricing" at bounding box center [135, 84] width 30 height 15
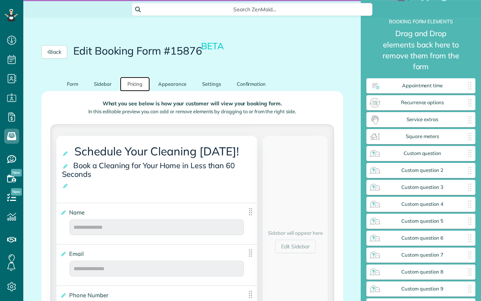
scroll to position [3, 0]
click at [73, 84] on link "Form" at bounding box center [72, 84] width 26 height 15
click at [136, 86] on link "Pricing" at bounding box center [135, 84] width 30 height 15
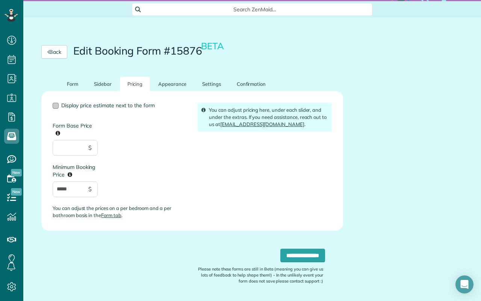
click at [58, 105] on div at bounding box center [56, 106] width 6 height 6
click at [294, 252] on input "**********" at bounding box center [302, 255] width 45 height 14
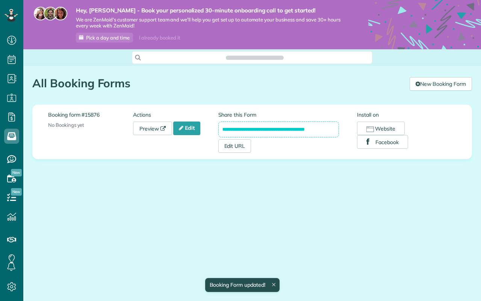
scroll to position [3, 3]
